Goal: Browse casually: Explore the website without a specific task or goal

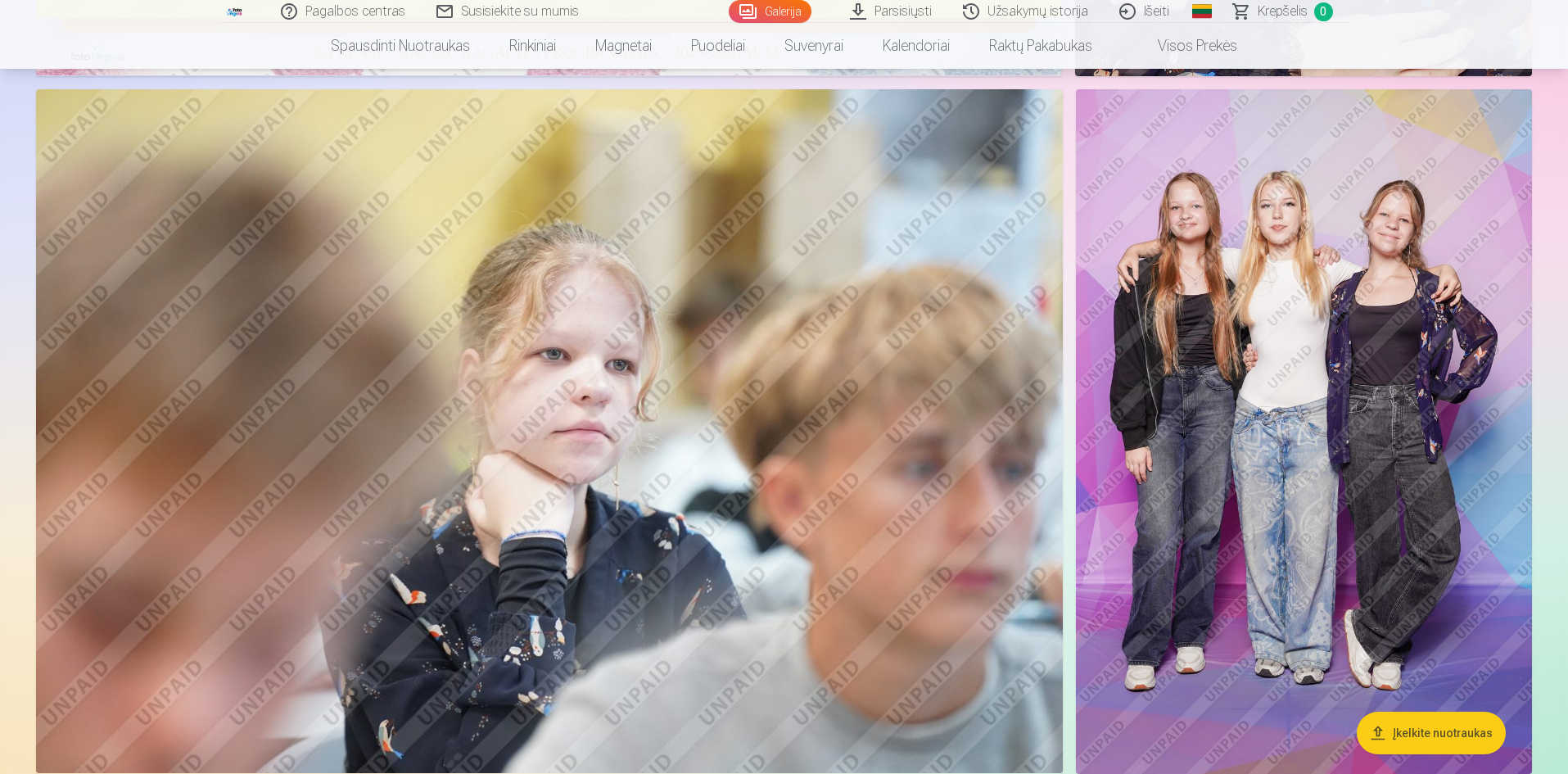
scroll to position [839, 0]
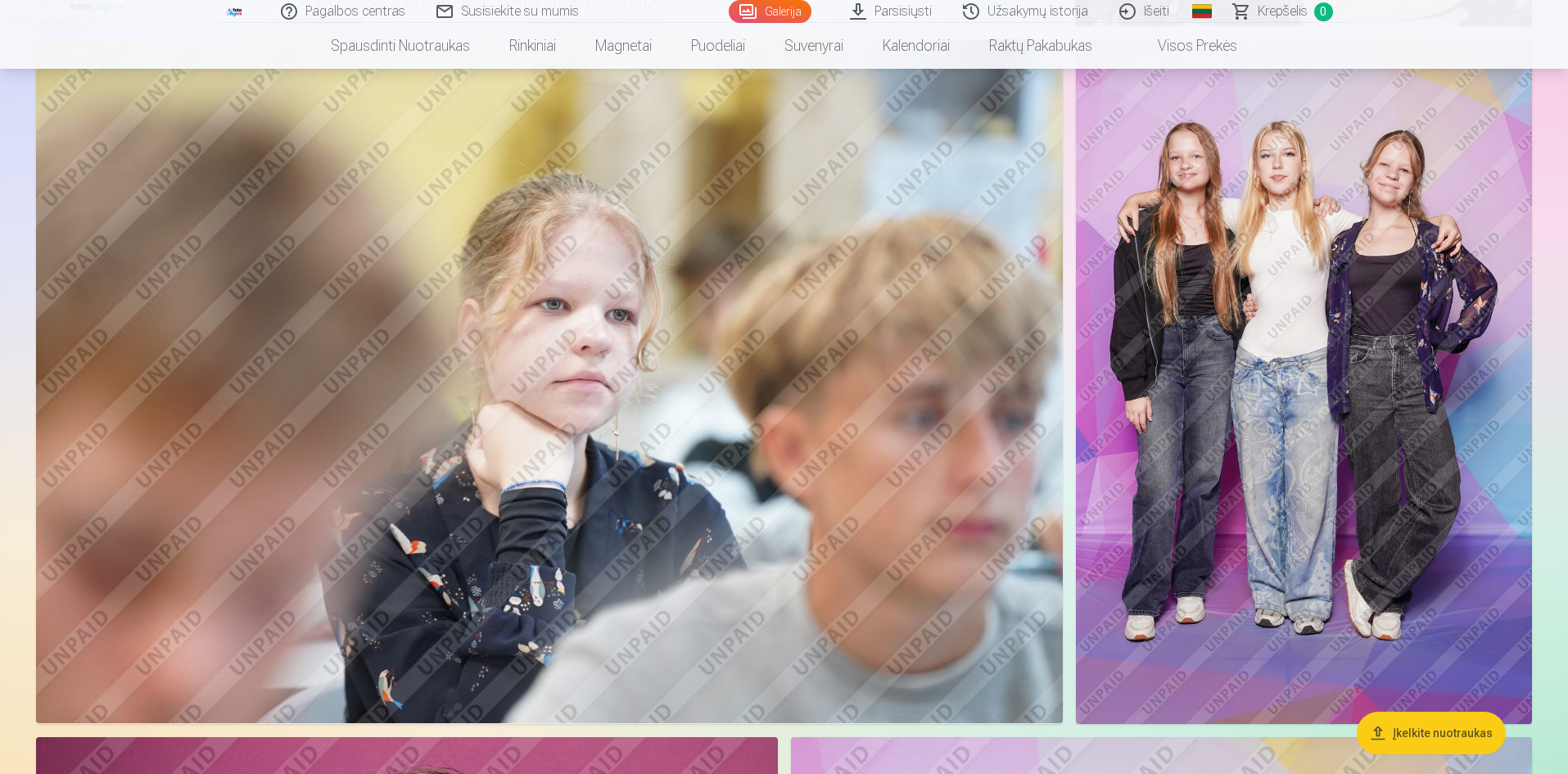
click at [836, 516] on img at bounding box center [549, 381] width 1027 height 684
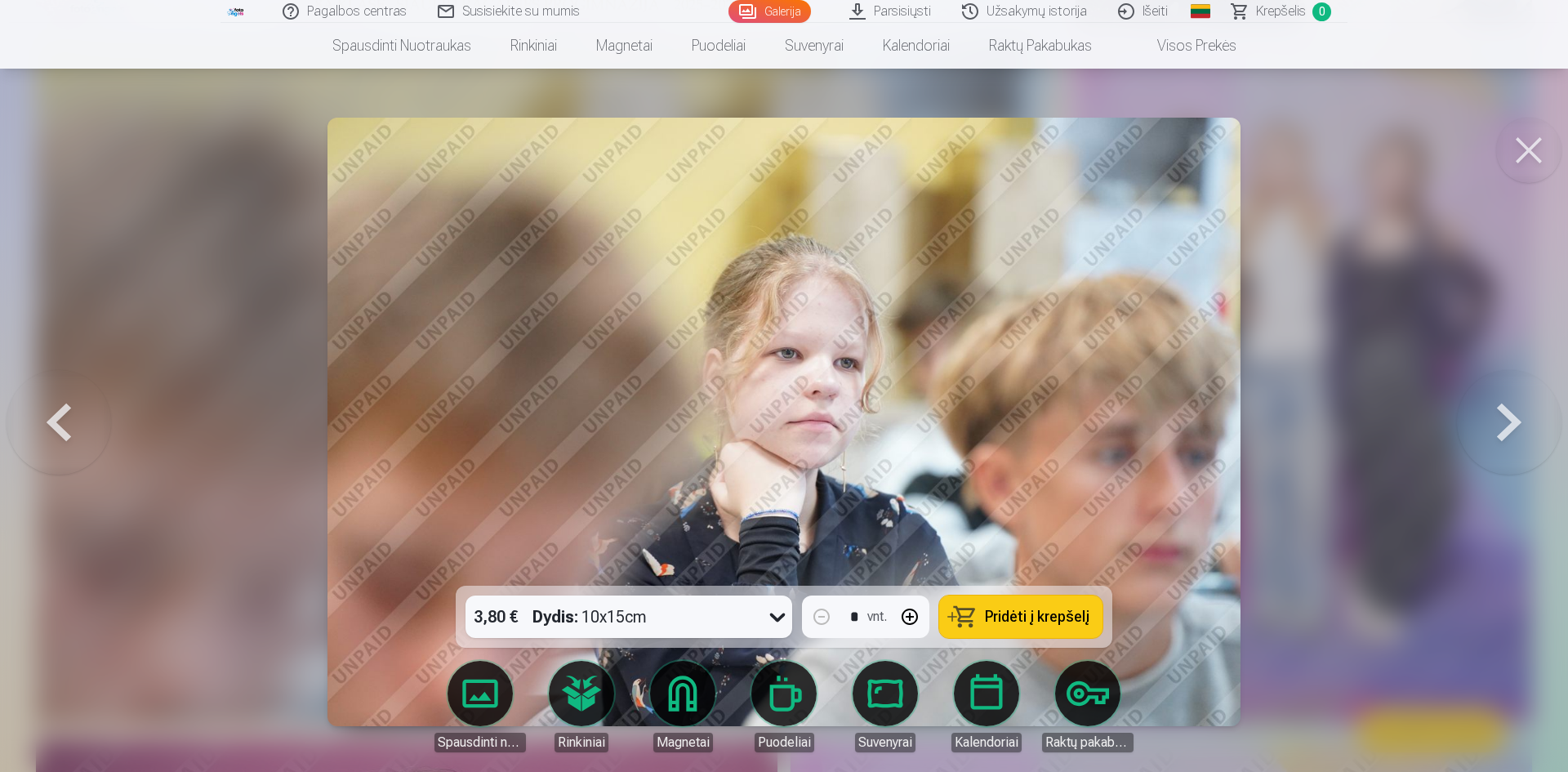
click at [1500, 410] on button at bounding box center [1508, 422] width 104 height 295
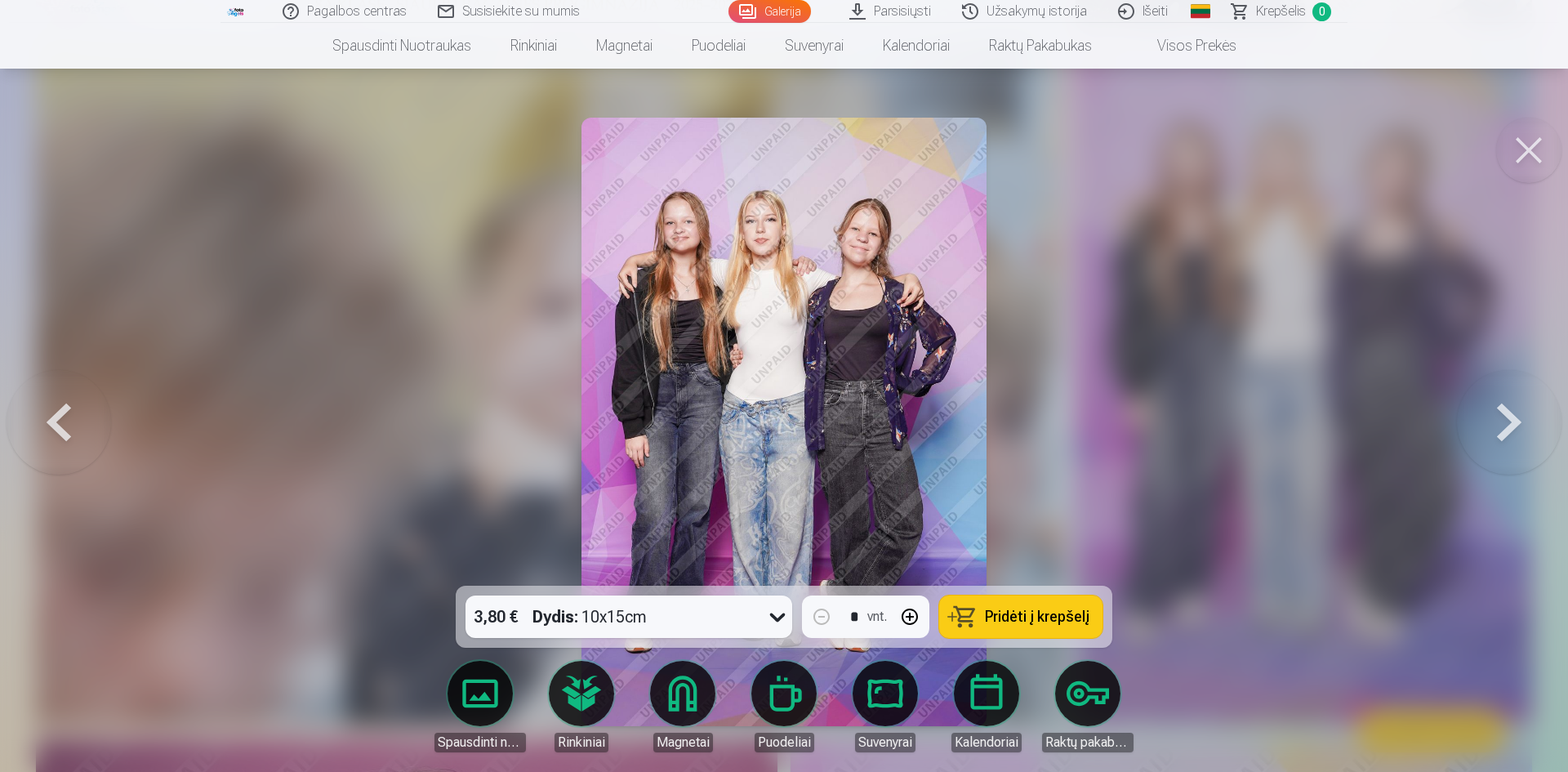
click at [1500, 410] on button at bounding box center [1508, 422] width 104 height 295
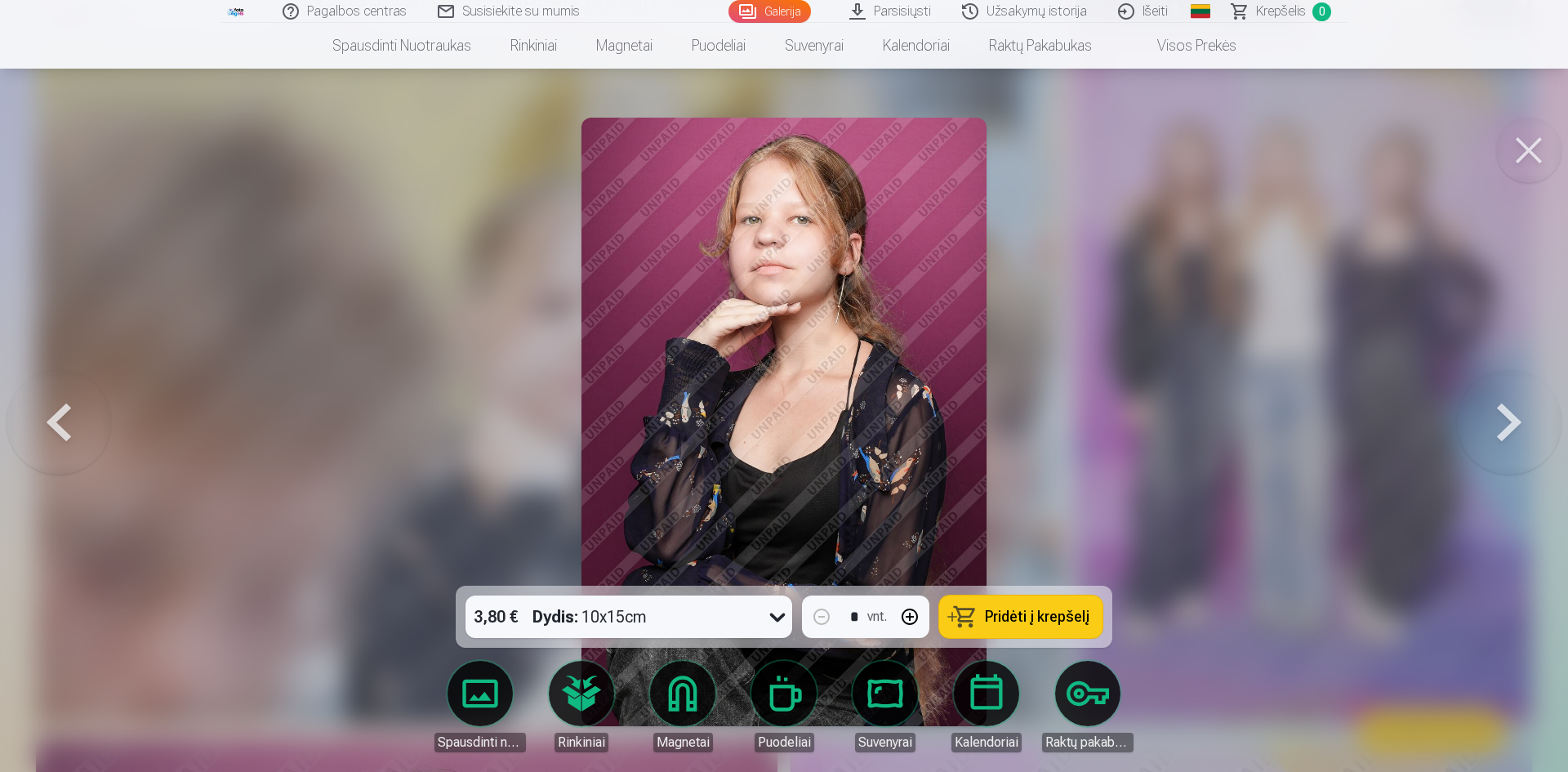
click at [1500, 410] on button at bounding box center [1508, 422] width 104 height 295
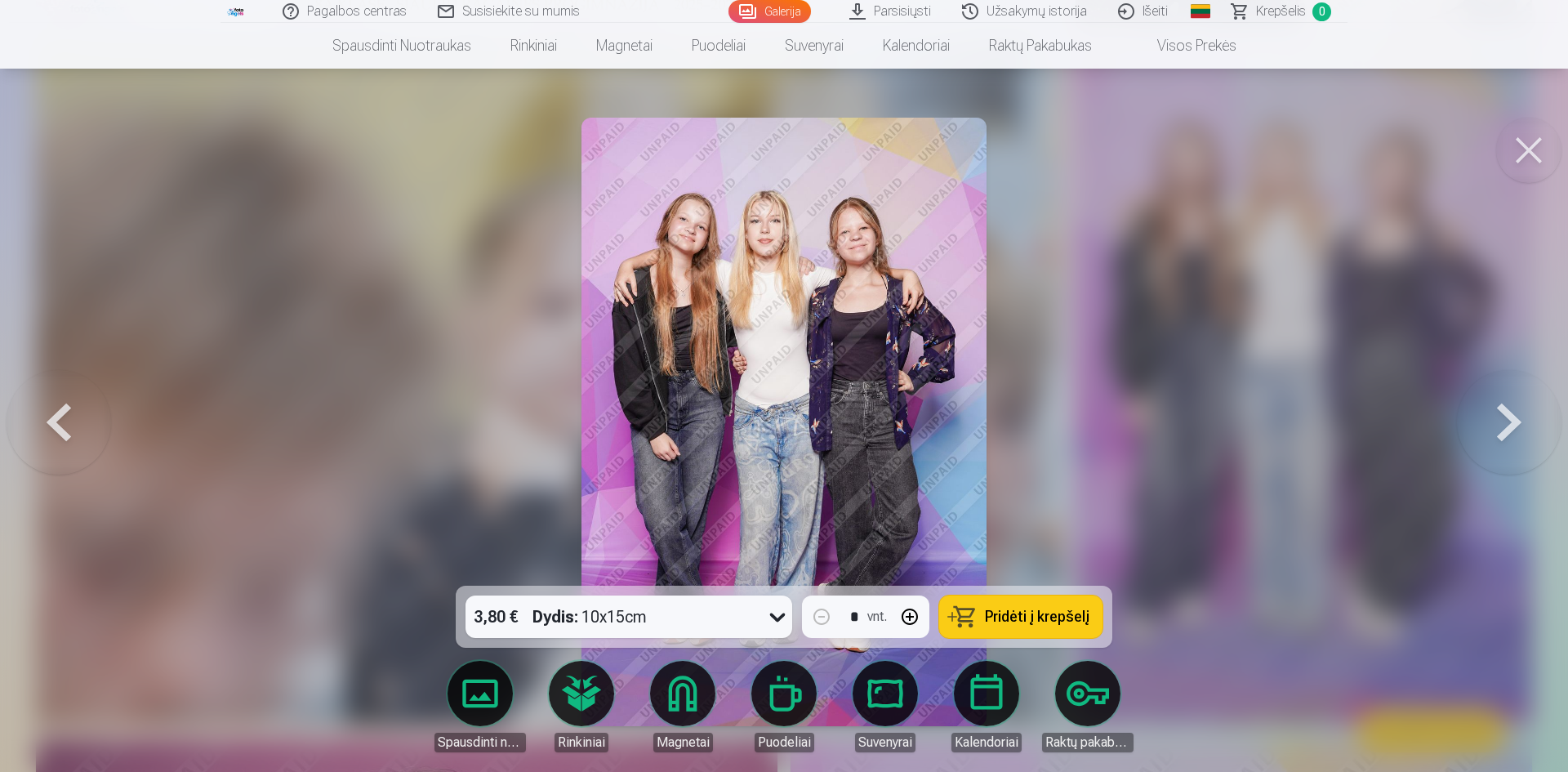
click at [1500, 410] on button at bounding box center [1508, 422] width 104 height 295
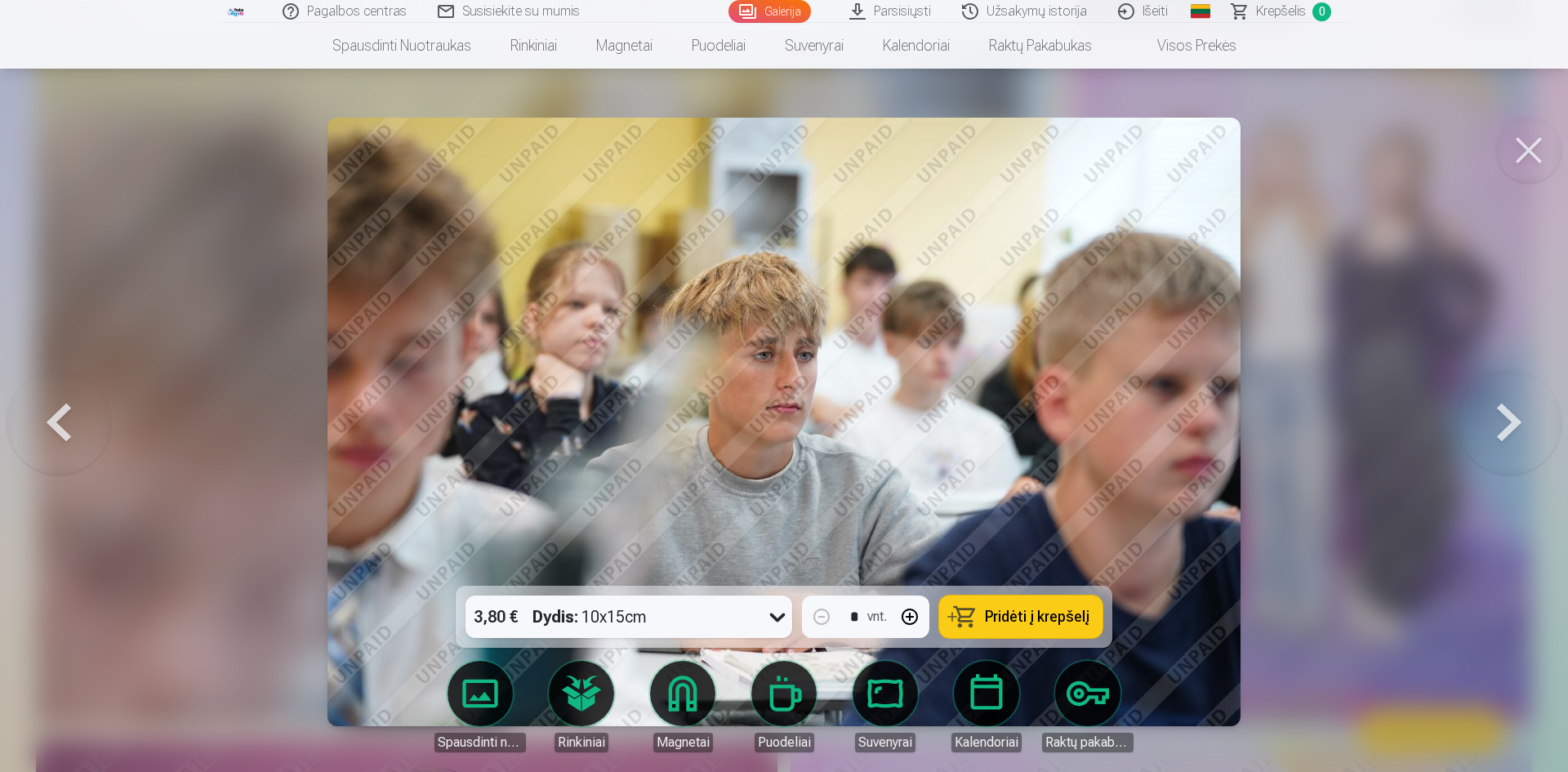
click at [1500, 410] on button at bounding box center [1508, 422] width 104 height 295
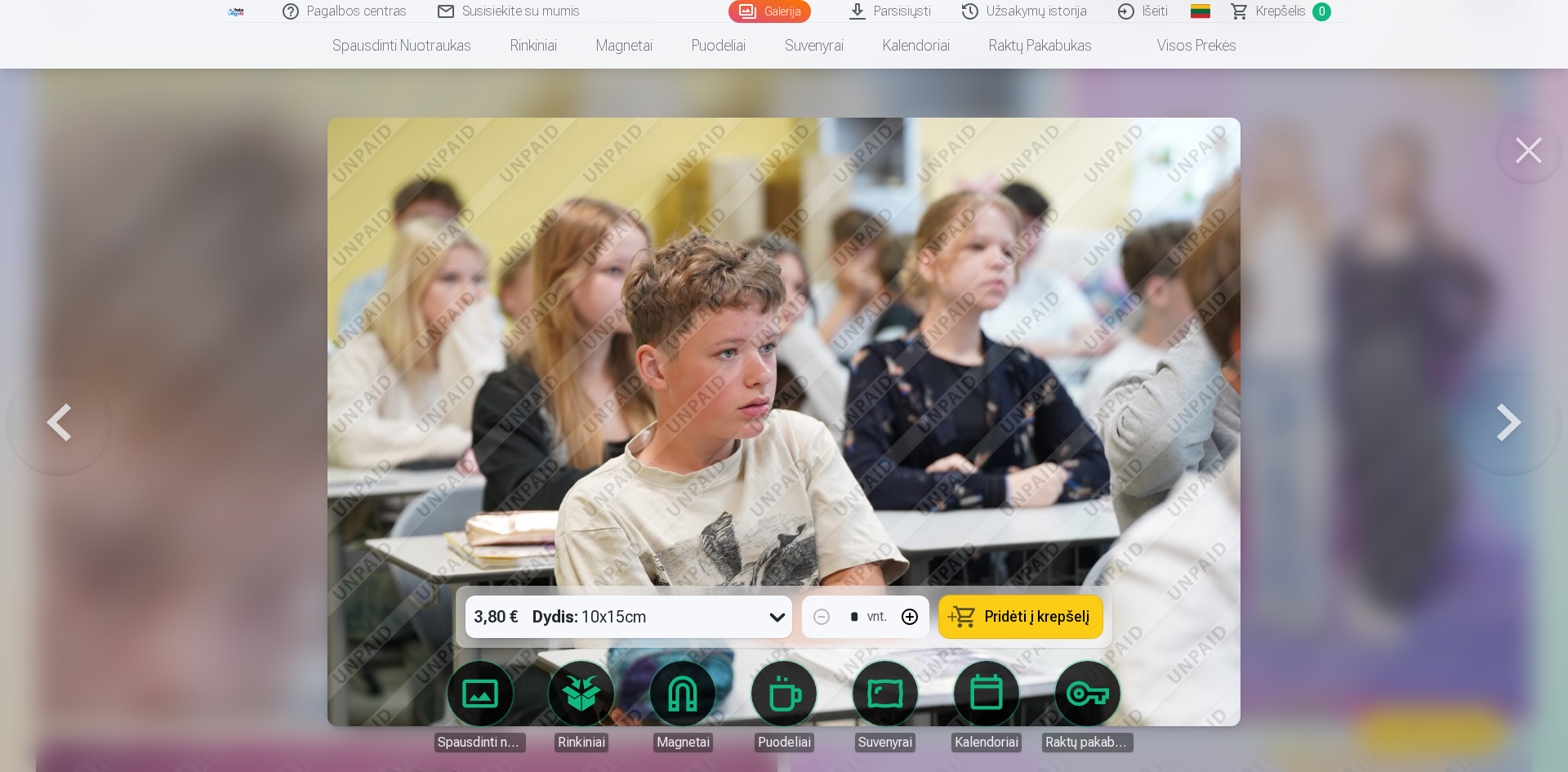
click at [1500, 410] on button at bounding box center [1508, 422] width 104 height 295
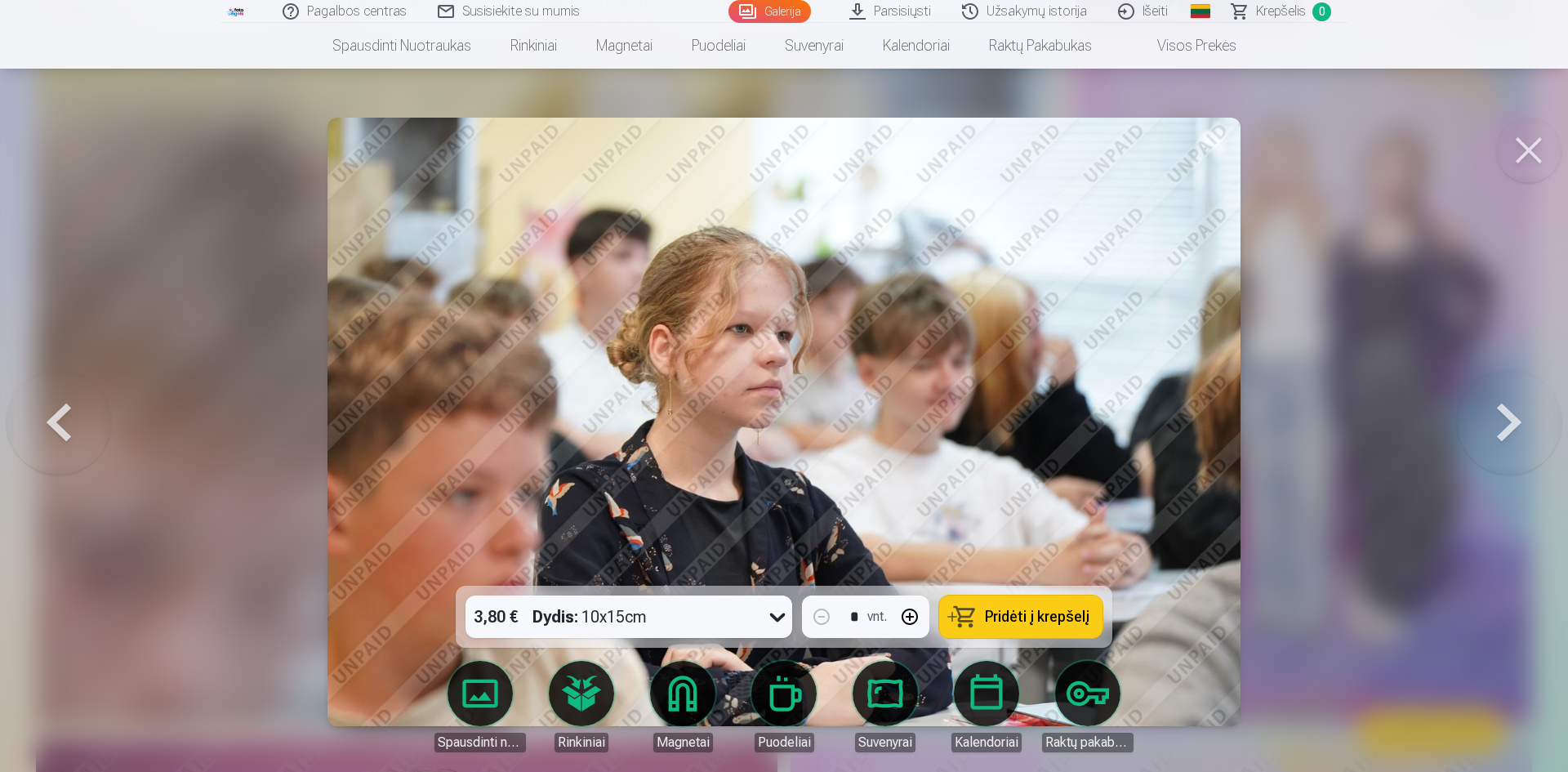
click at [1500, 410] on button at bounding box center [1508, 422] width 104 height 295
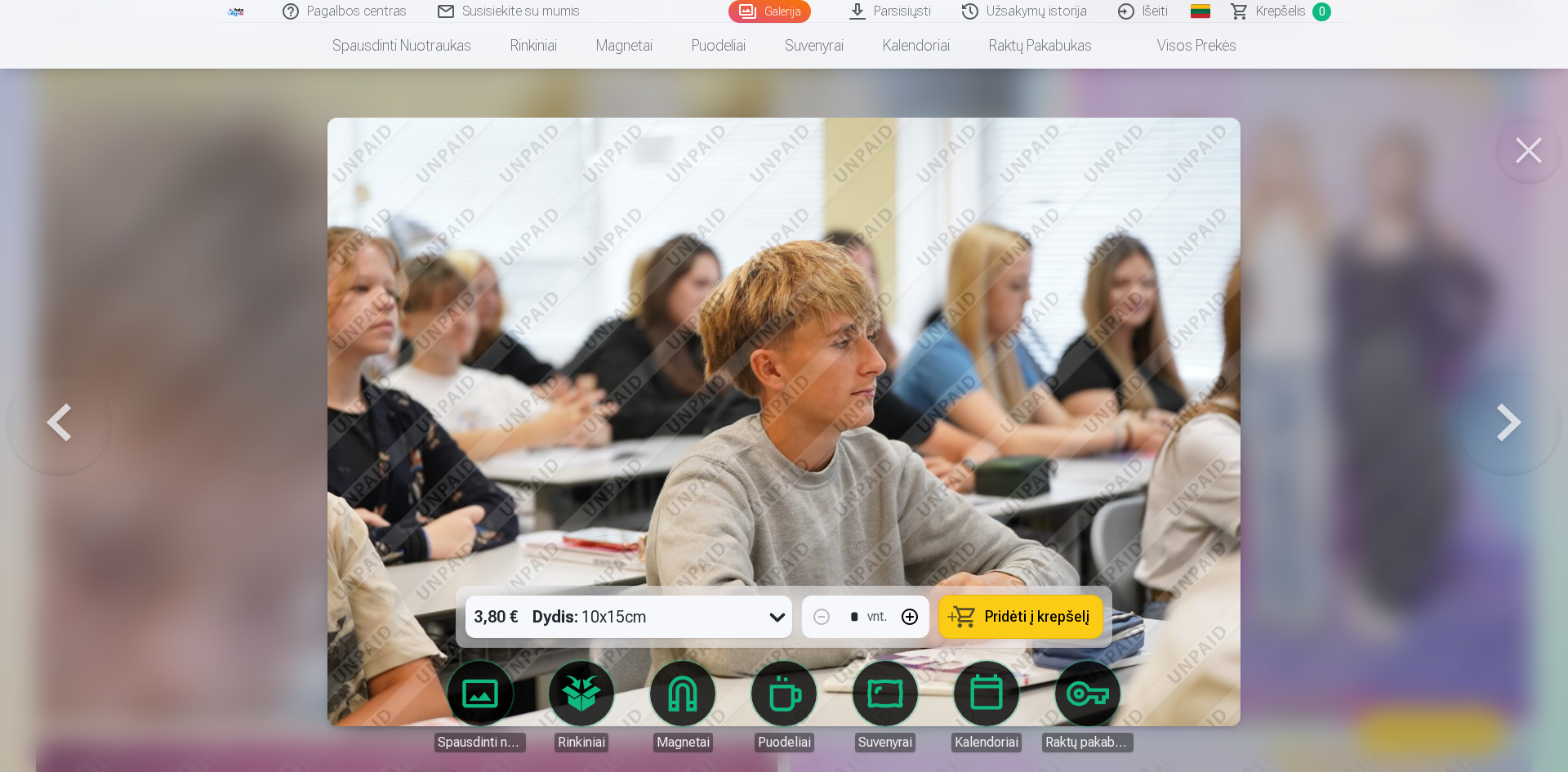
click at [1500, 410] on button at bounding box center [1508, 422] width 104 height 295
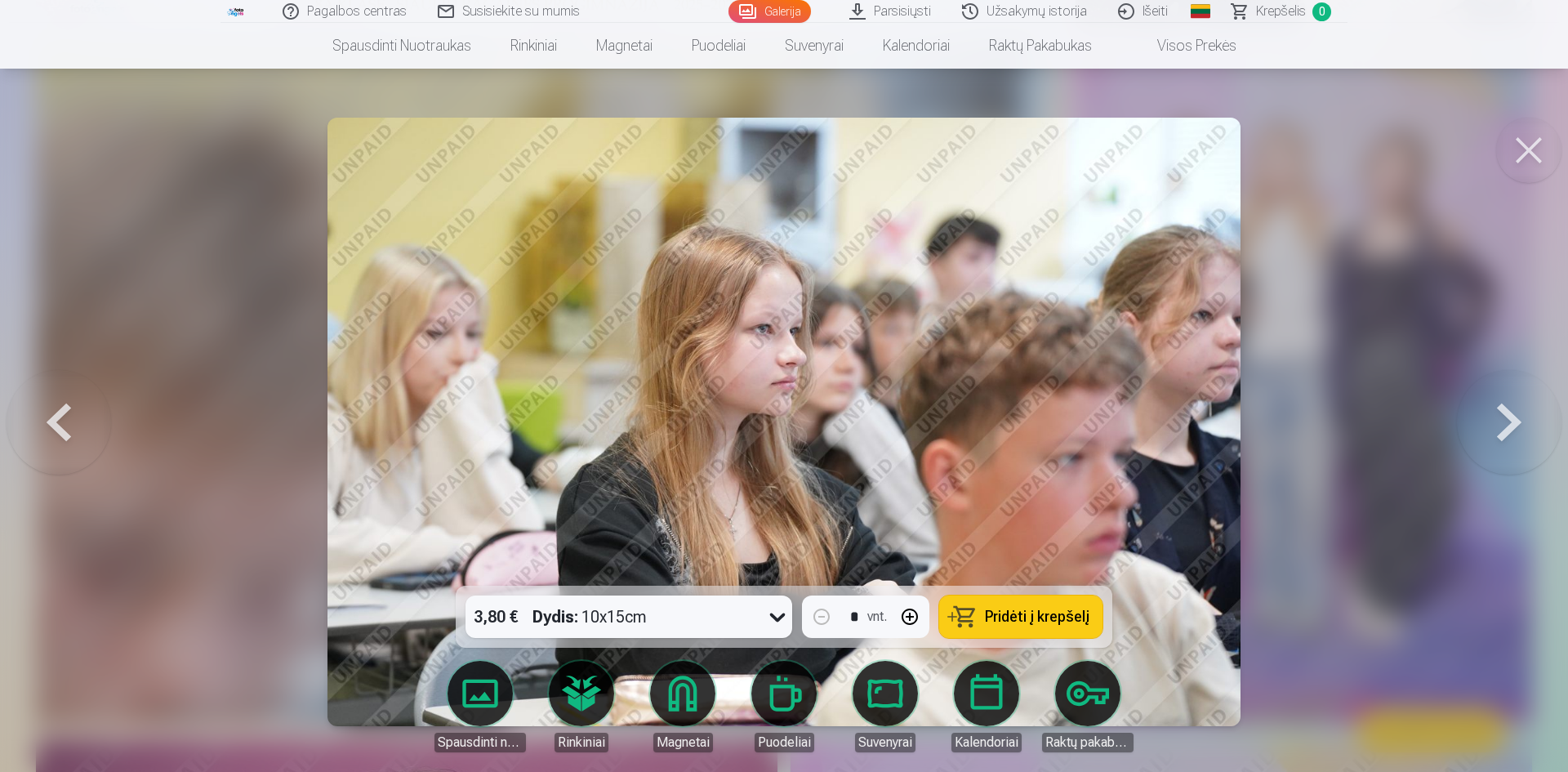
click at [1500, 410] on button at bounding box center [1508, 422] width 104 height 295
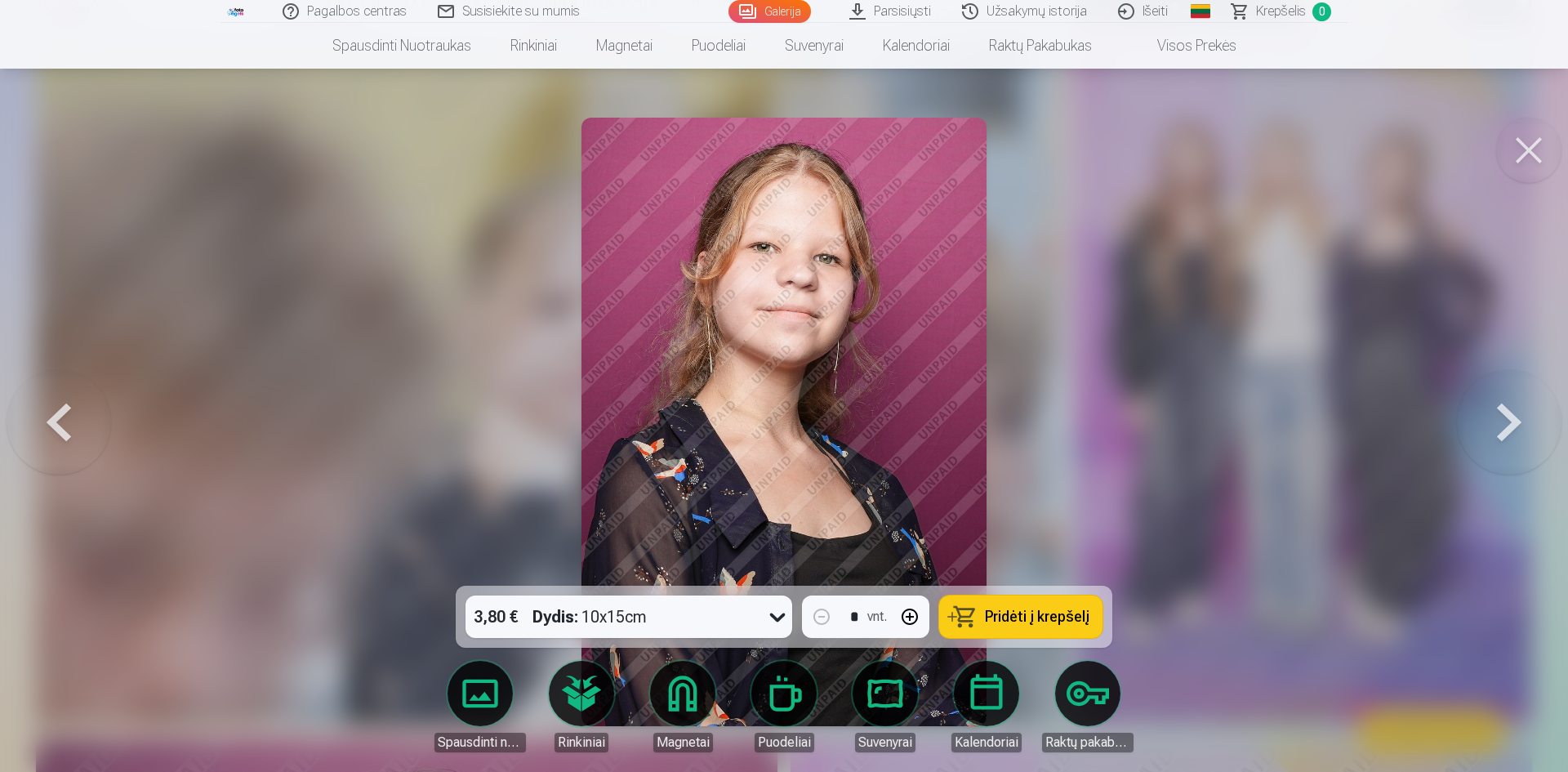
click at [1500, 410] on button at bounding box center [1508, 422] width 104 height 295
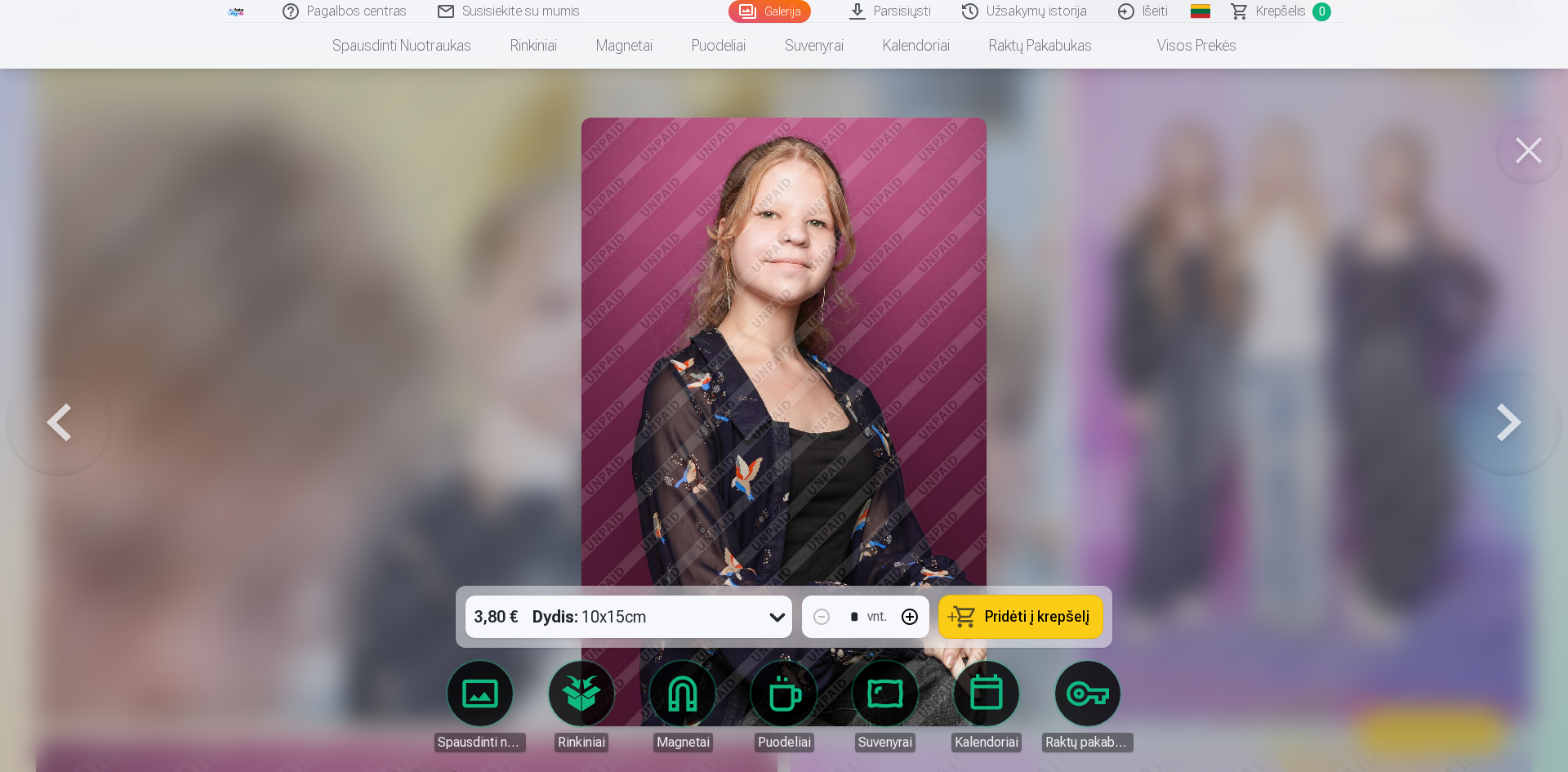
click at [1500, 410] on button at bounding box center [1508, 422] width 104 height 295
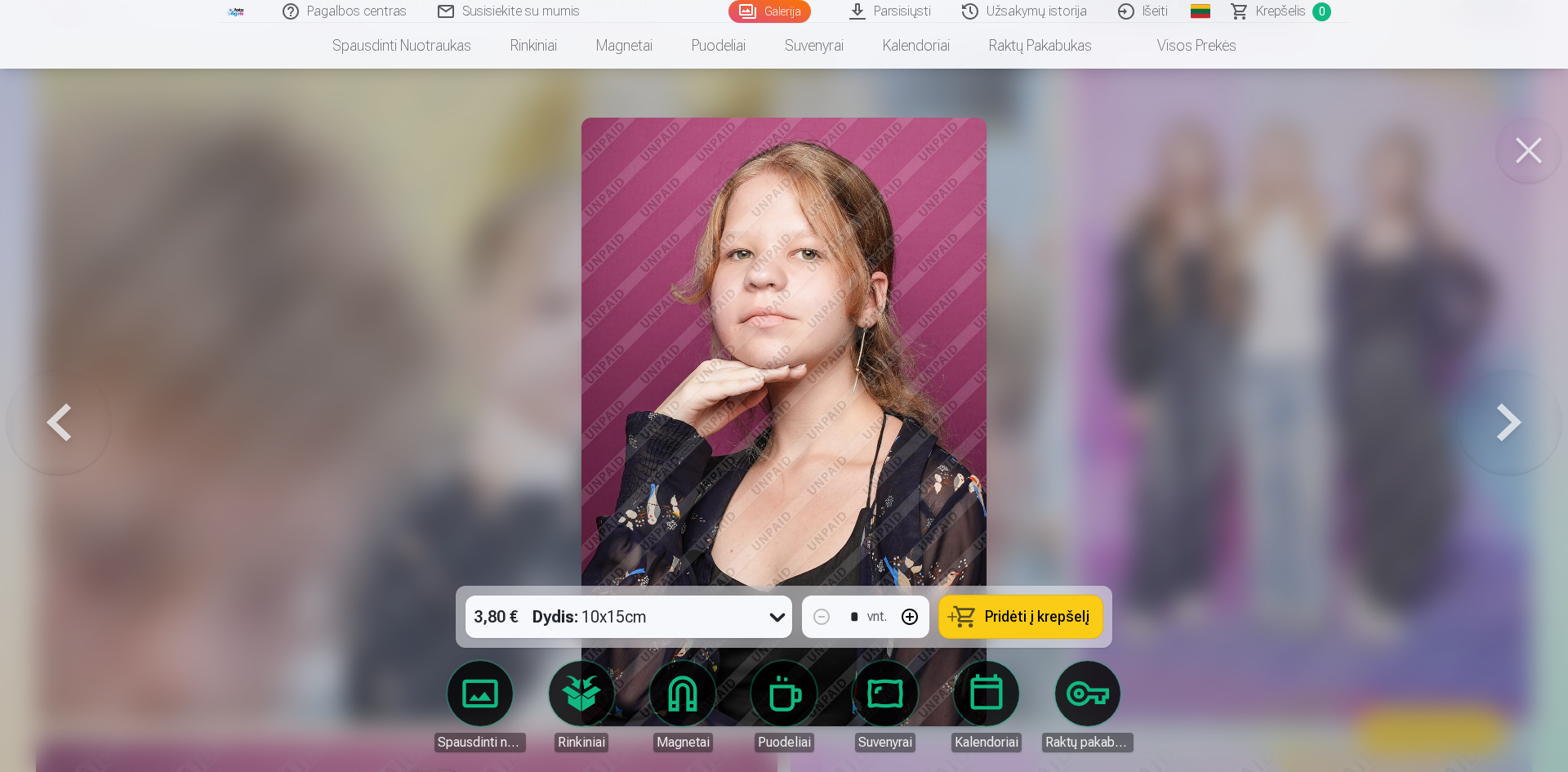
click at [1500, 410] on button at bounding box center [1508, 422] width 104 height 295
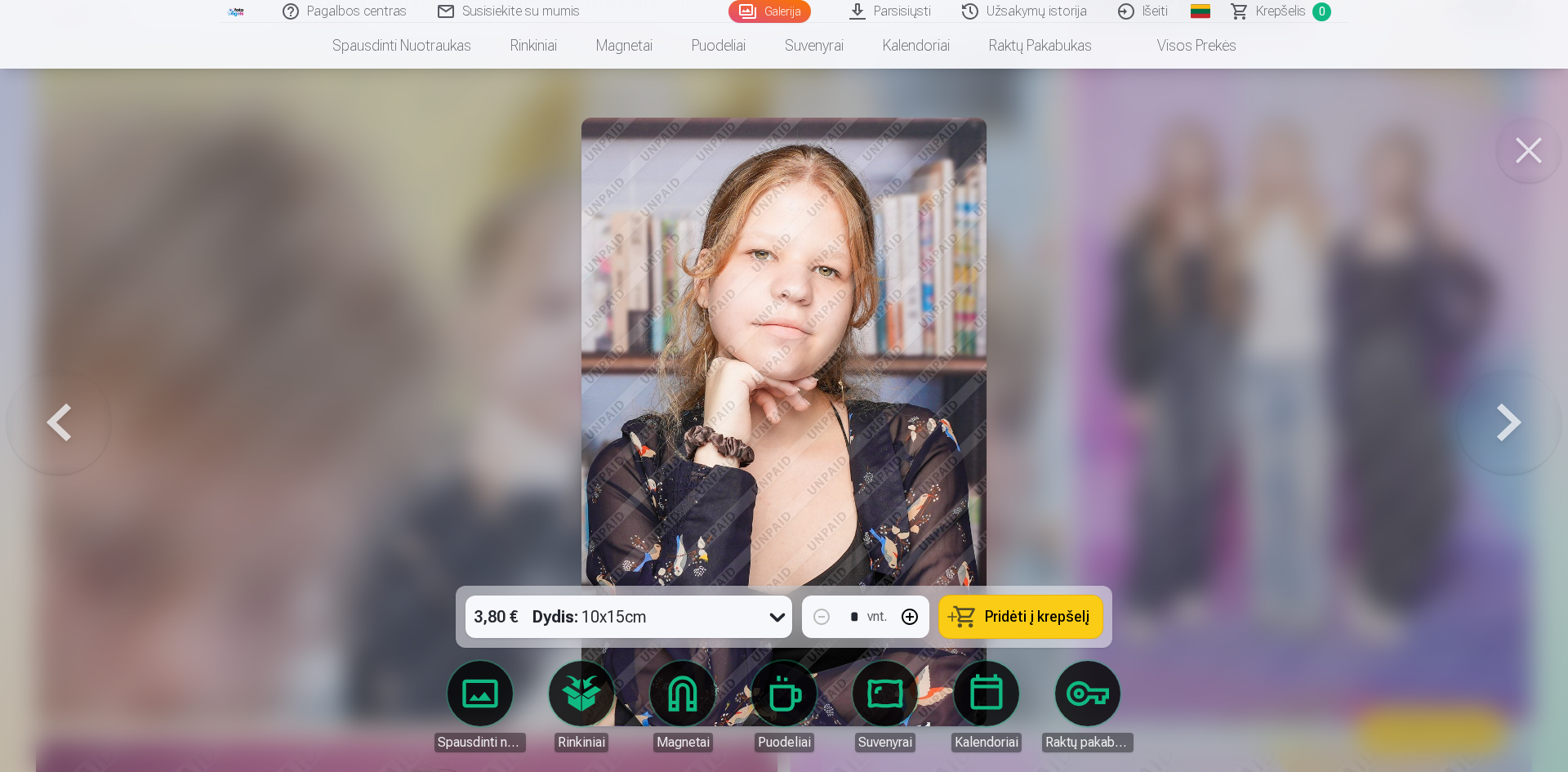
click at [1500, 410] on button at bounding box center [1508, 422] width 104 height 295
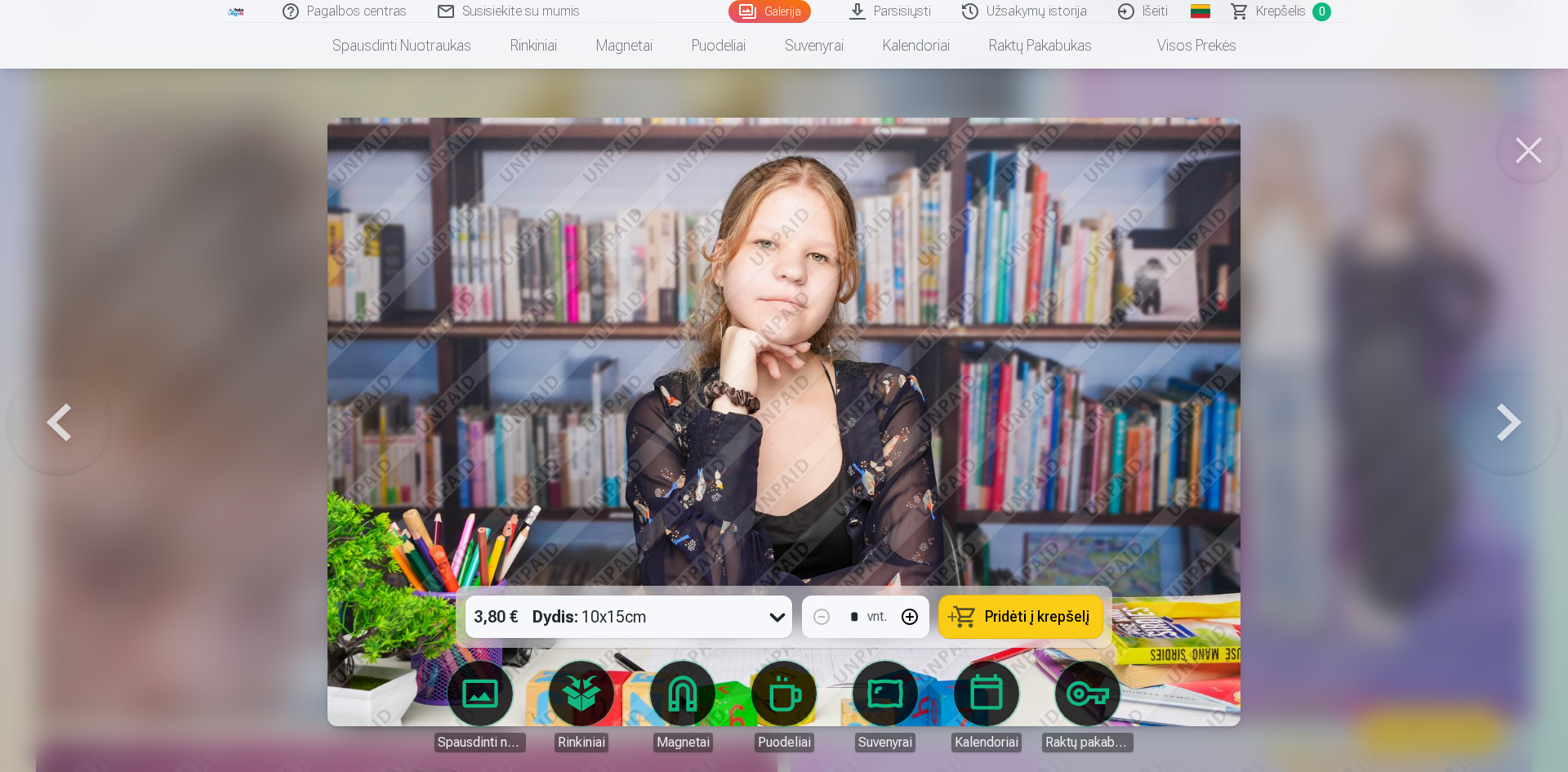
click at [1500, 410] on button at bounding box center [1508, 422] width 104 height 295
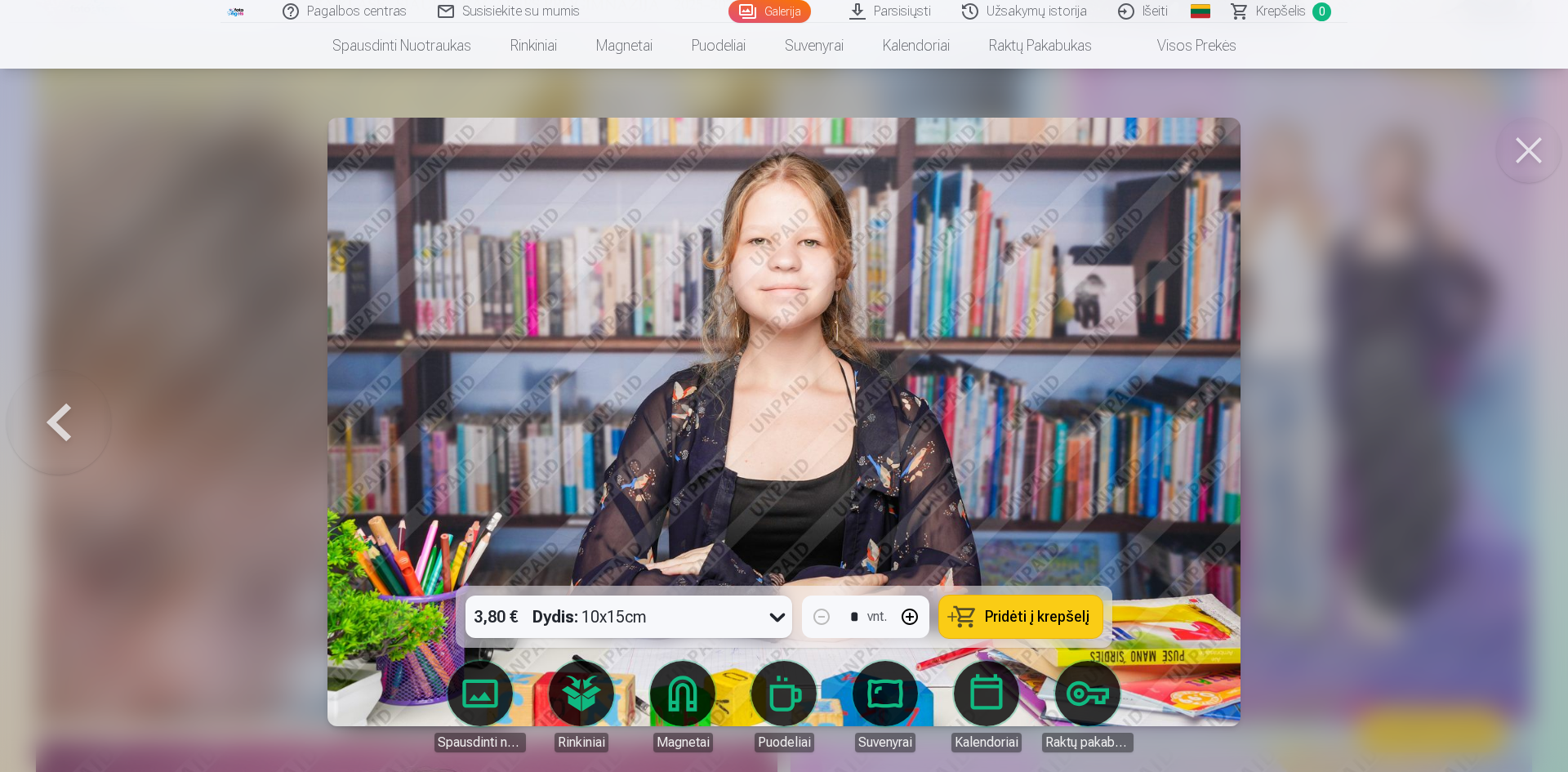
click at [1500, 410] on div at bounding box center [784, 386] width 1568 height 772
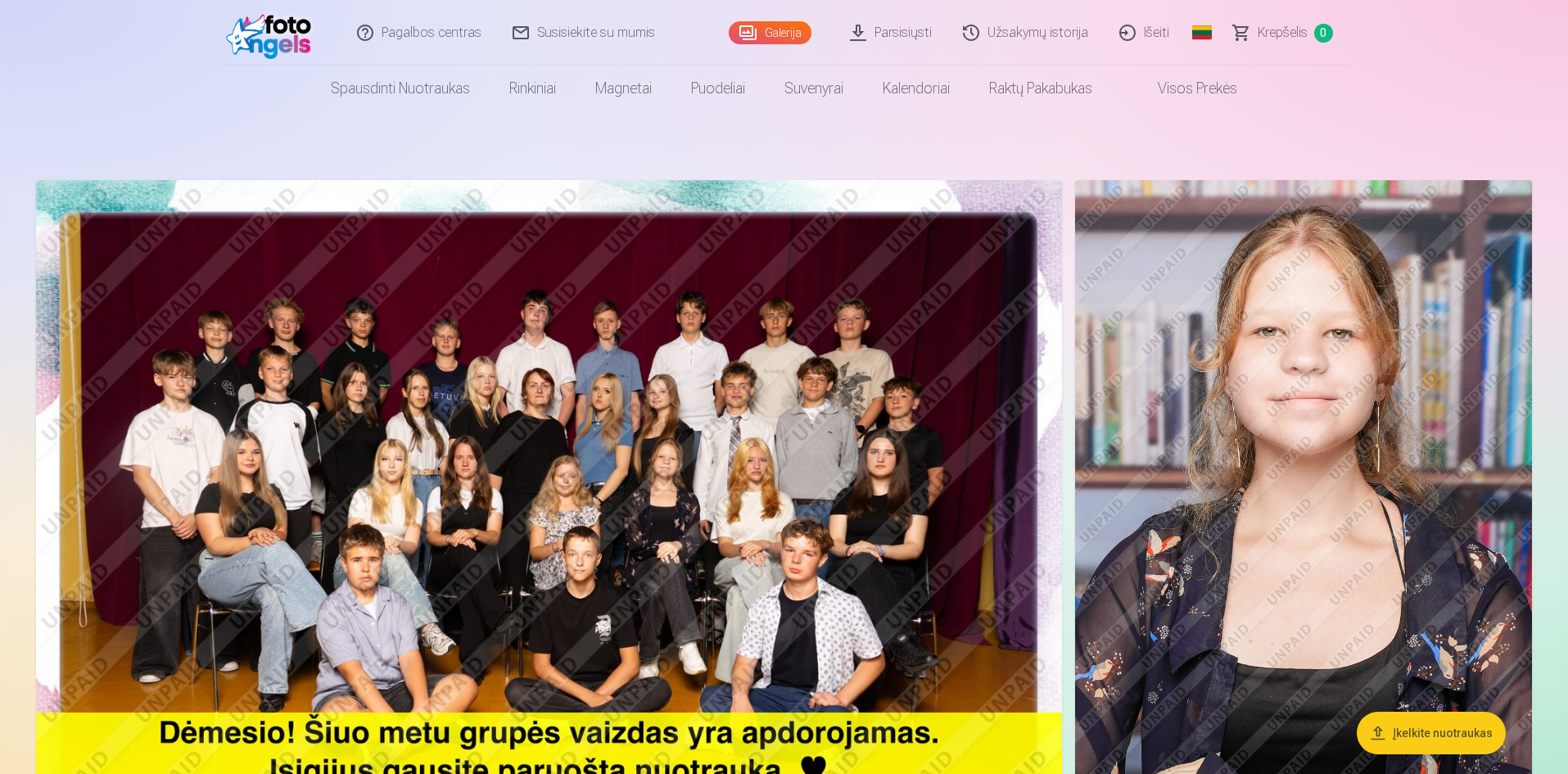
click at [914, 566] on img at bounding box center [549, 521] width 1026 height 684
